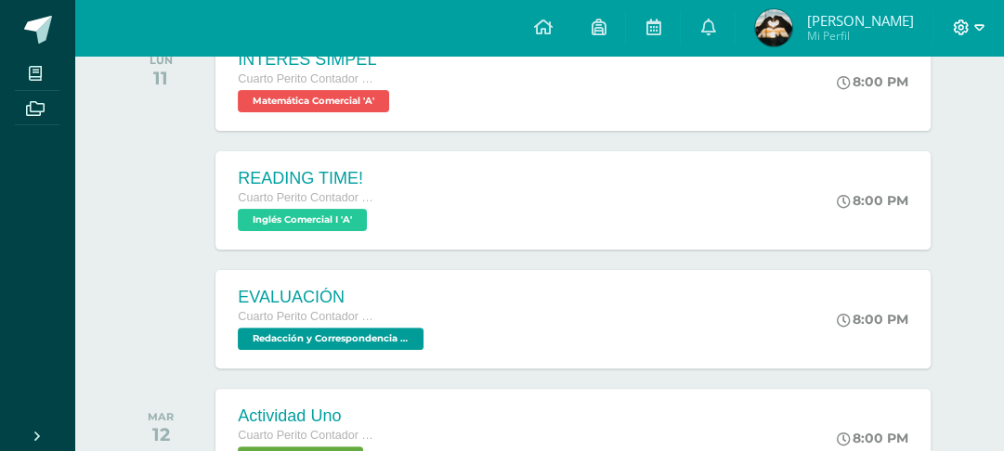
scroll to position [110, 0]
click at [958, 25] on icon at bounding box center [961, 28] width 17 height 17
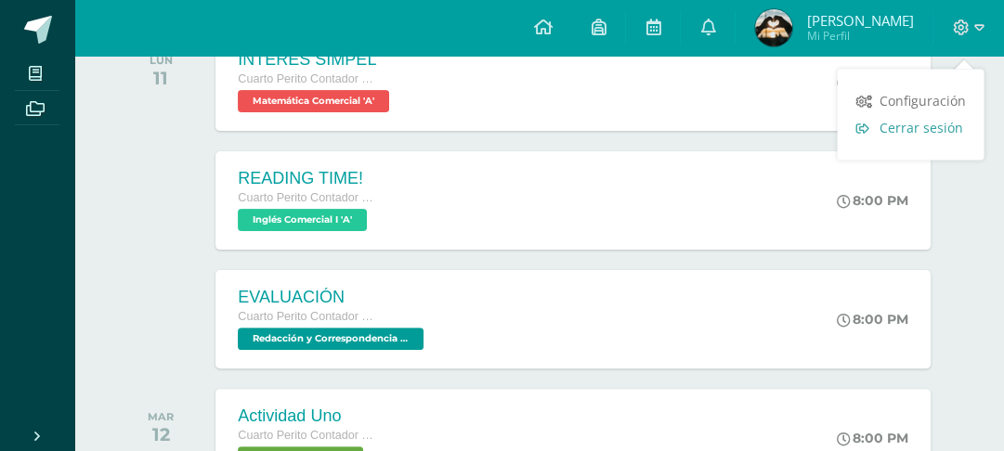
click at [918, 137] on span "Cerrar sesión" at bounding box center [921, 128] width 84 height 18
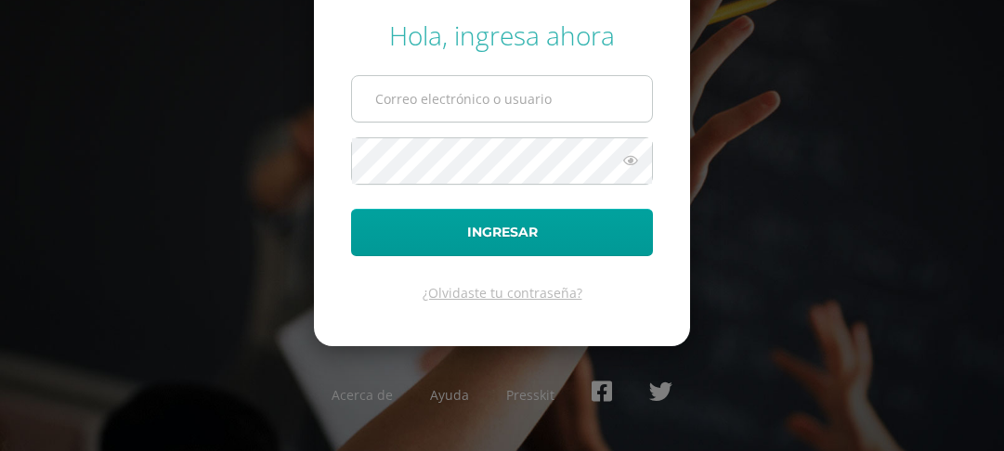
type input "[EMAIL_ADDRESS][DOMAIN_NAME]"
click at [621, 109] on input "125@laestrella.edu.gt" at bounding box center [502, 99] width 300 height 46
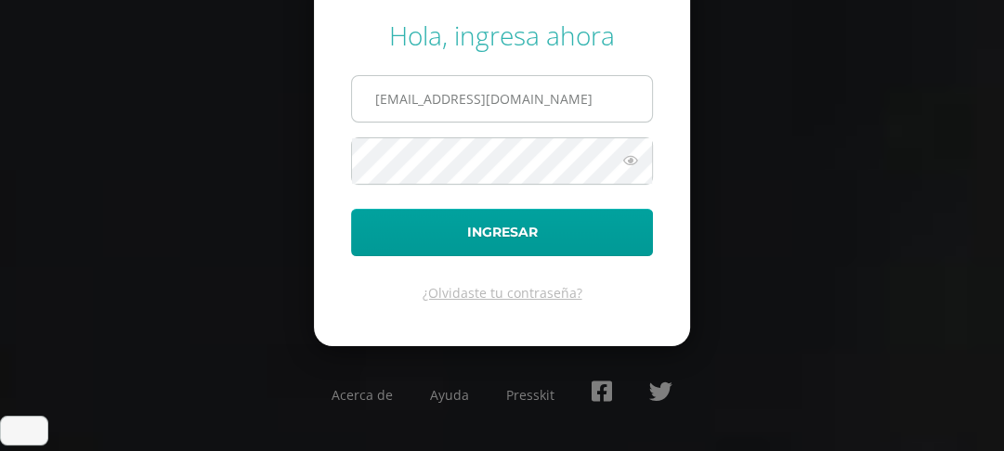
scroll to position [110, 0]
click at [837, 62] on div "Hola, ingresa ahora 125@laestrella.edu.gt Ingresar ¿Olvidaste tu contraseña? Ac…" at bounding box center [502, 226] width 1004 height 446
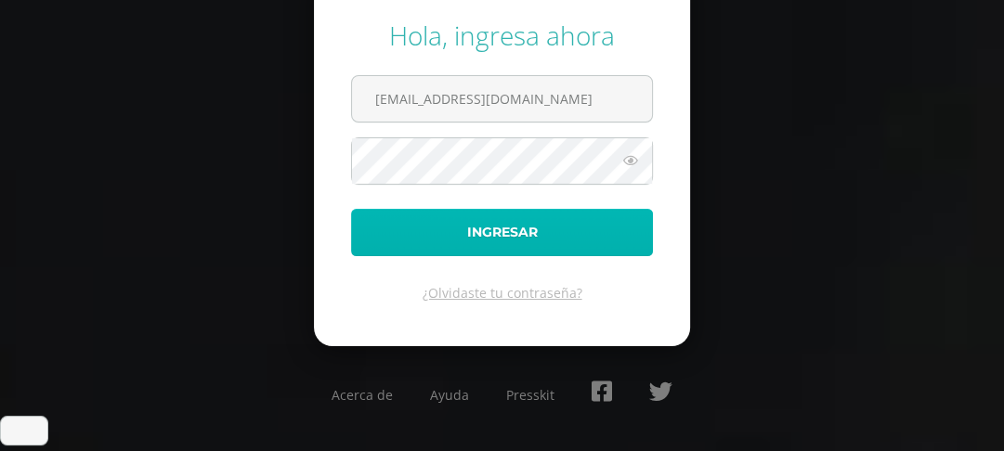
click at [541, 253] on button "Ingresar" at bounding box center [502, 232] width 302 height 47
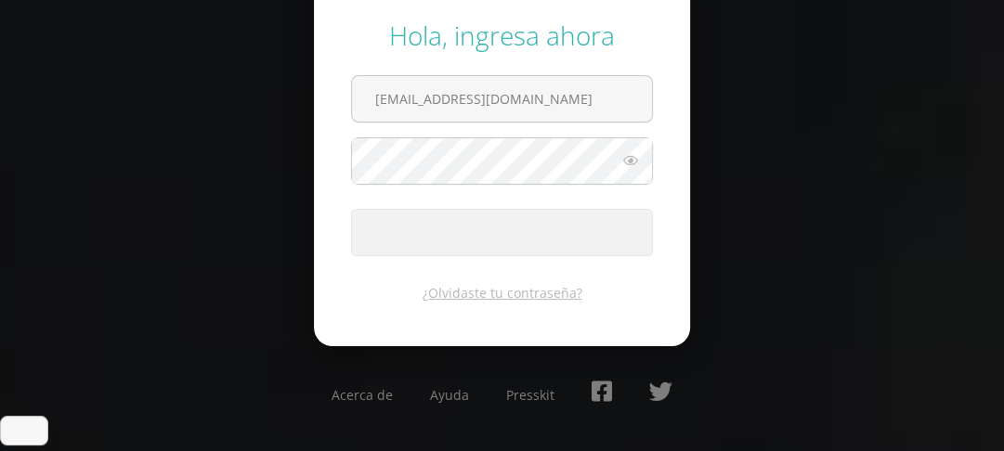
click at [765, 121] on div "Hola, ingresa ahora 125@laestrella.edu.gt Ingresar ¿Olvidaste tu contraseña? Ac…" at bounding box center [502, 226] width 1004 height 446
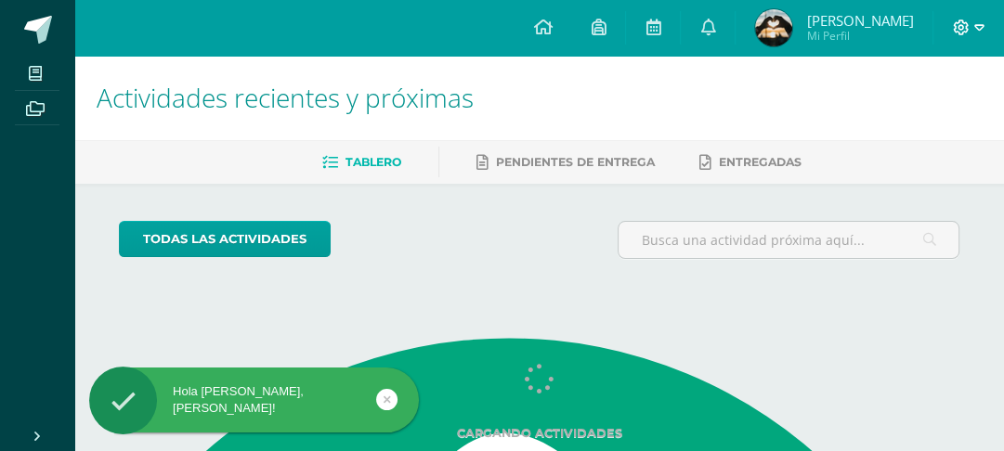
scroll to position [110, 0]
click at [954, 31] on icon at bounding box center [961, 28] width 17 height 17
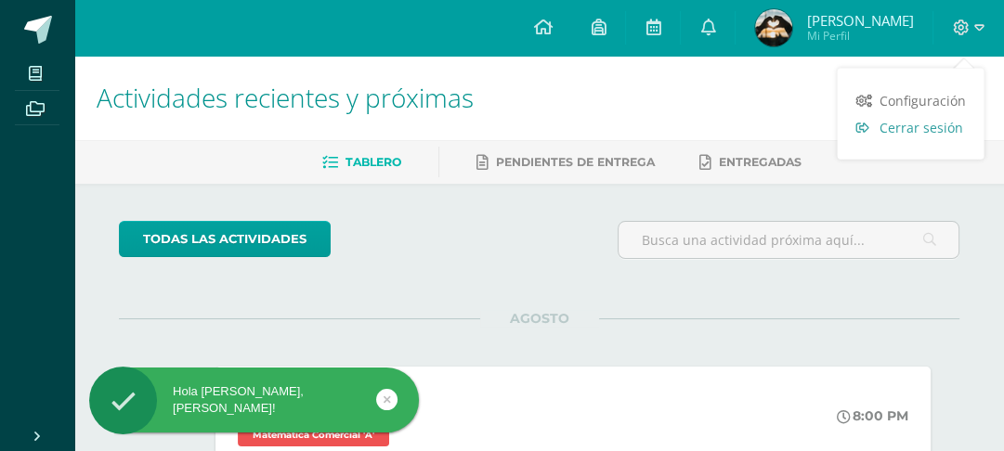
click at [884, 127] on span "Cerrar sesión" at bounding box center [921, 128] width 84 height 18
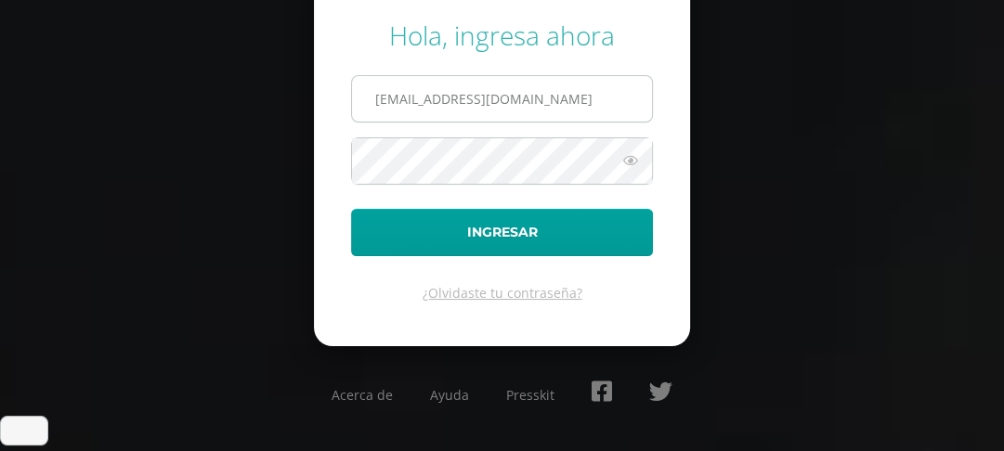
click at [526, 119] on input "[EMAIL_ADDRESS][DOMAIN_NAME]" at bounding box center [502, 99] width 300 height 46
type input "642@laestrella.edu.gt"
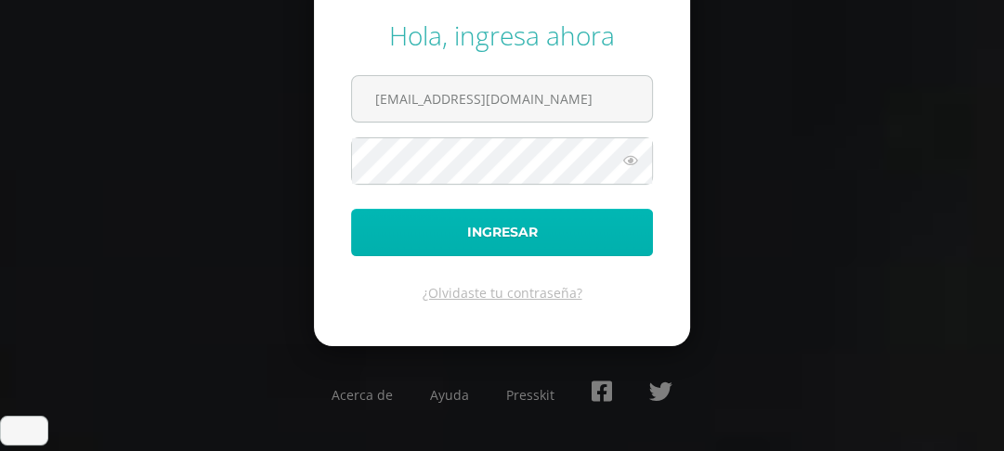
click at [497, 247] on button "Ingresar" at bounding box center [502, 232] width 302 height 47
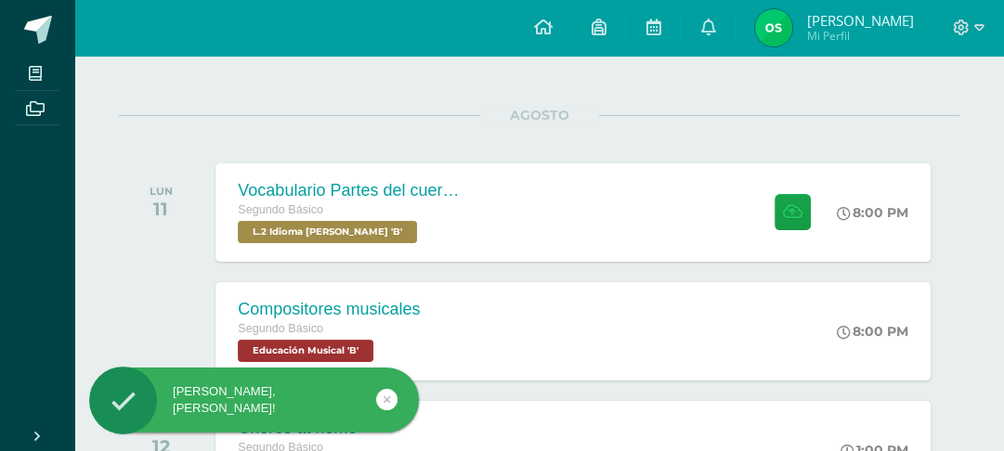
scroll to position [238, 0]
